Goal: Find specific page/section: Find specific page/section

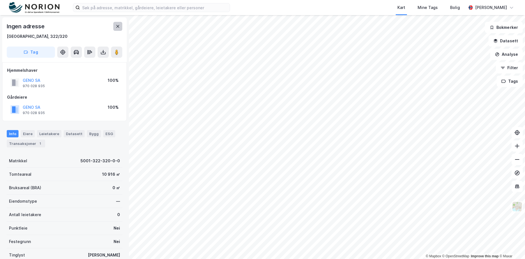
click at [119, 25] on icon at bounding box center [117, 26] width 3 height 3
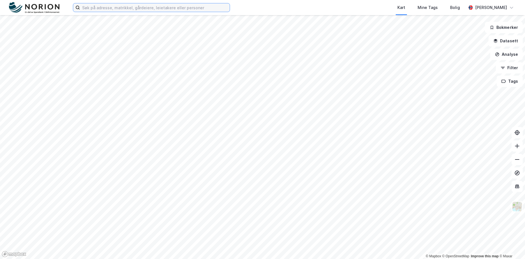
click at [109, 8] on input at bounding box center [155, 7] width 150 height 8
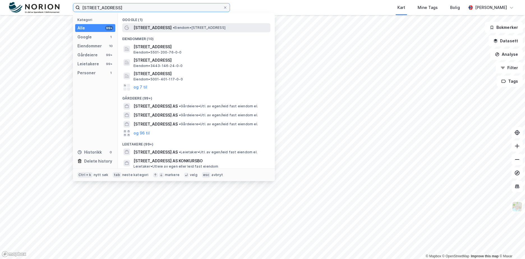
type input "[STREET_ADDRESS]"
click at [177, 29] on span "• Eiendom • [STREET_ADDRESS]" at bounding box center [199, 28] width 53 height 4
